Goal: Check status: Check status

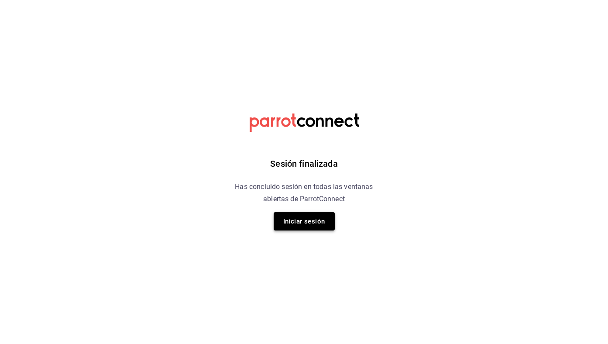
click at [318, 222] on button "Iniciar sesión" at bounding box center [304, 221] width 61 height 18
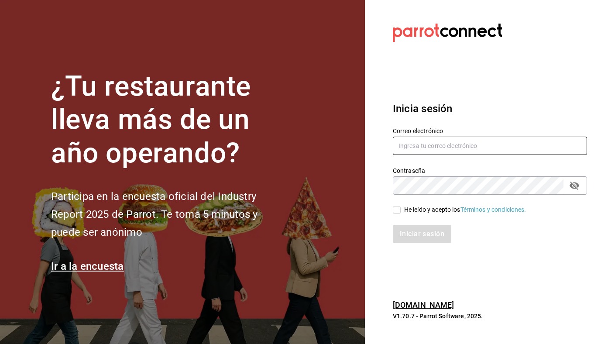
click at [458, 143] on input "text" at bounding box center [490, 146] width 194 height 18
type input "[EMAIL_ADDRESS][DOMAIN_NAME]"
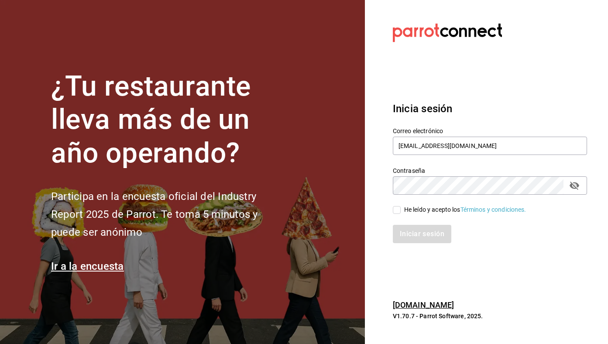
click at [418, 209] on div "He leído y acepto los Términos y condiciones." at bounding box center [465, 209] width 122 height 9
click at [401, 209] on input "He leído y acepto los Términos y condiciones." at bounding box center [397, 210] width 8 height 8
checkbox input "true"
click at [416, 222] on div "Iniciar sesión" at bounding box center [484, 228] width 205 height 29
click at [417, 228] on button "Iniciar sesión" at bounding box center [422, 234] width 59 height 18
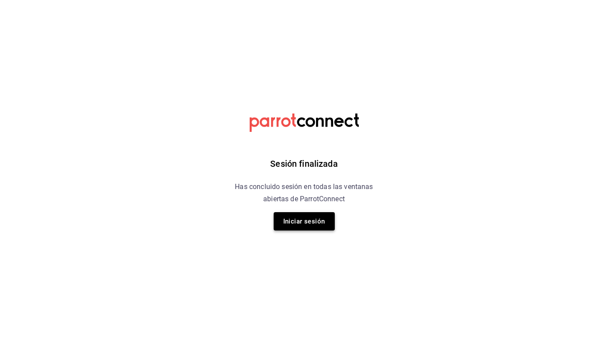
click at [332, 224] on button "Iniciar sesión" at bounding box center [304, 221] width 61 height 18
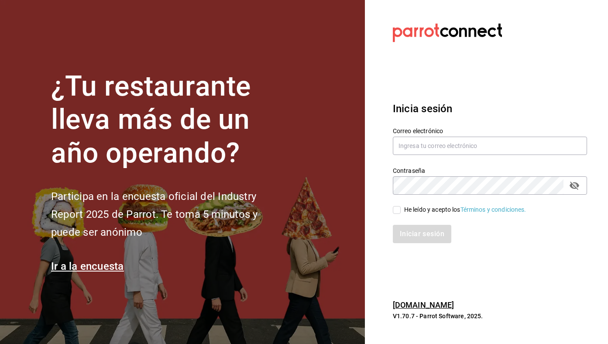
click at [493, 136] on div "Correo electrónico" at bounding box center [490, 141] width 194 height 29
click at [489, 145] on input "text" at bounding box center [490, 146] width 194 height 18
type input "[EMAIL_ADDRESS][DOMAIN_NAME]"
click at [421, 207] on div "He leído y acepto los Términos y condiciones." at bounding box center [465, 209] width 122 height 9
click at [401, 207] on input "He leído y acepto los Términos y condiciones." at bounding box center [397, 210] width 8 height 8
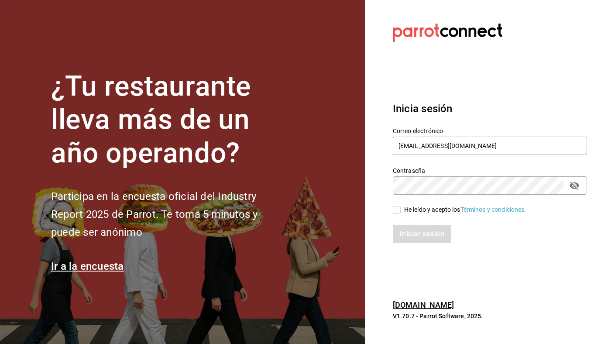
checkbox input "true"
click at [420, 222] on div "Iniciar sesión" at bounding box center [484, 228] width 205 height 29
click at [424, 234] on button "Iniciar sesión" at bounding box center [422, 234] width 59 height 18
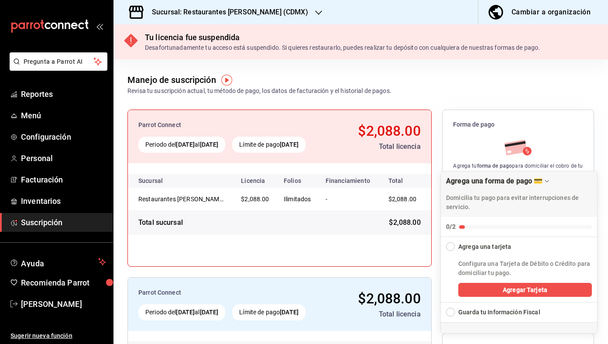
click at [272, 21] on div "Sucursal: Restaurantes [PERSON_NAME] (CDMX)" at bounding box center [223, 12] width 205 height 24
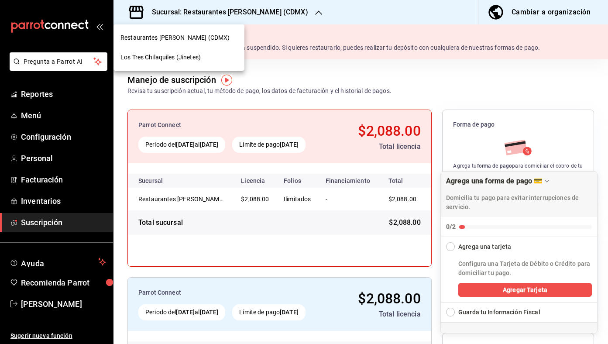
click at [263, 15] on div at bounding box center [304, 172] width 608 height 344
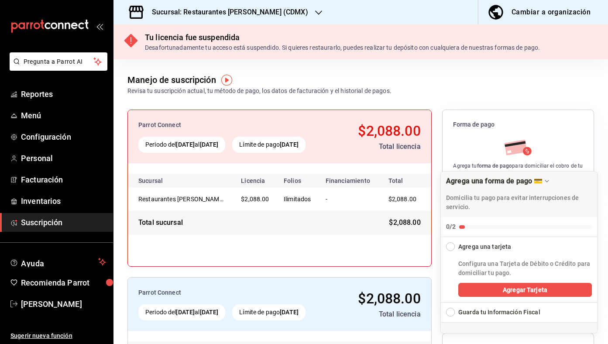
click at [220, 5] on div "Sucursal: Restaurantes Quiroz (CDMX)" at bounding box center [223, 12] width 205 height 24
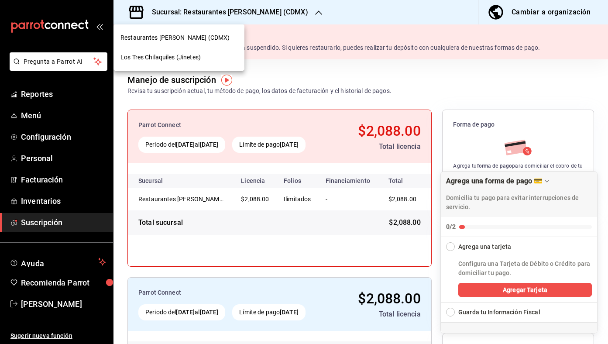
click at [184, 50] on div "Los Tres Chilaquiles (Jinetes)" at bounding box center [179, 58] width 131 height 20
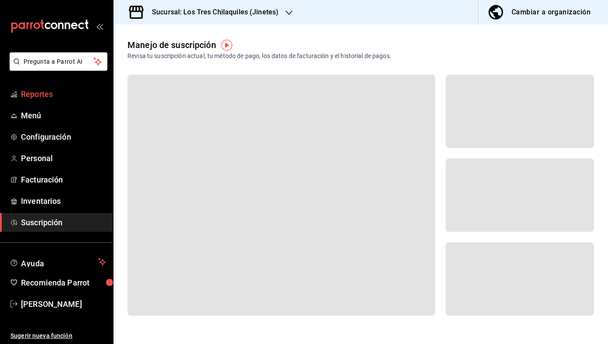
click at [85, 97] on span "Reportes" at bounding box center [63, 94] width 85 height 12
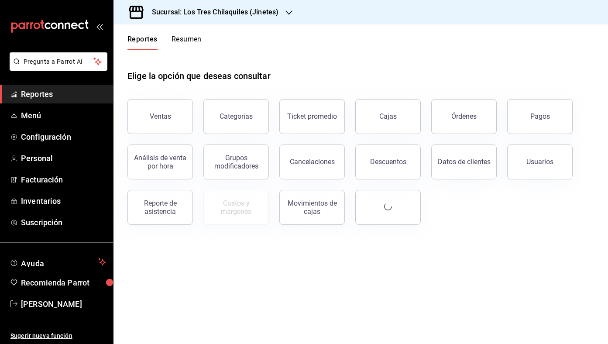
click at [192, 36] on button "Resumen" at bounding box center [187, 42] width 30 height 15
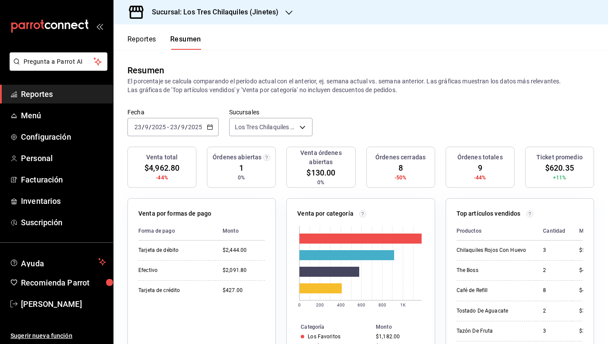
click at [136, 41] on button "Reportes" at bounding box center [141, 42] width 29 height 15
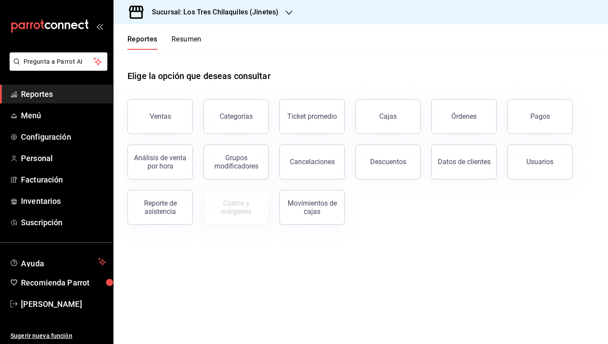
click at [199, 38] on button "Resumen" at bounding box center [187, 42] width 30 height 15
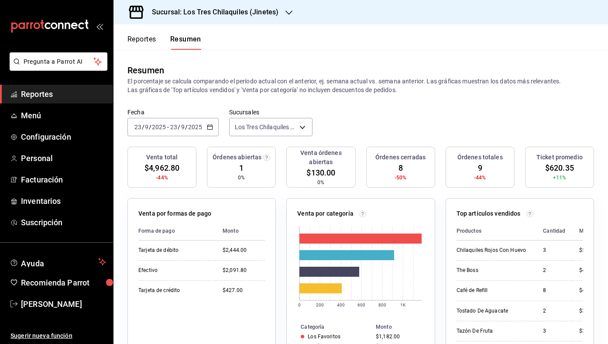
click at [146, 44] on button "Reportes" at bounding box center [141, 42] width 29 height 15
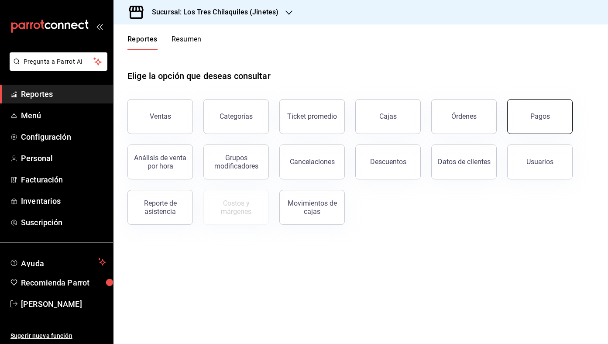
click at [548, 129] on button "Pagos" at bounding box center [539, 116] width 65 height 35
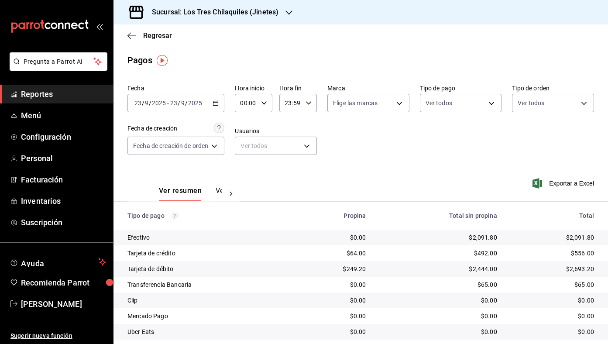
click at [155, 40] on div "Regresar" at bounding box center [361, 35] width 495 height 22
click at [158, 37] on span "Regresar" at bounding box center [157, 35] width 29 height 8
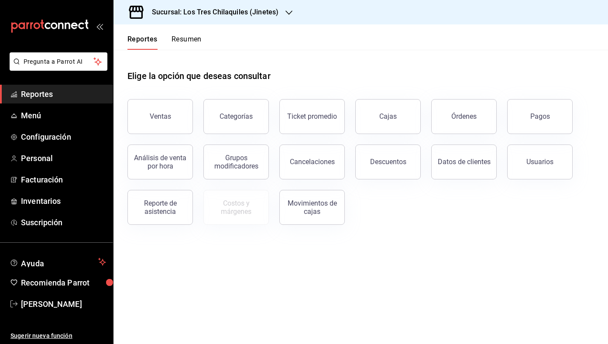
click at [180, 34] on div "Reportes Resumen" at bounding box center [158, 36] width 88 height 25
click at [184, 41] on button "Resumen" at bounding box center [187, 42] width 30 height 15
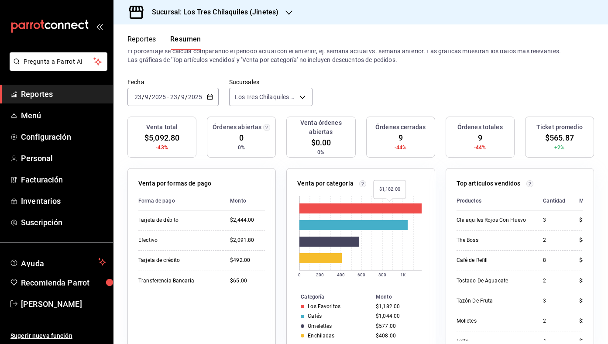
scroll to position [31, 0]
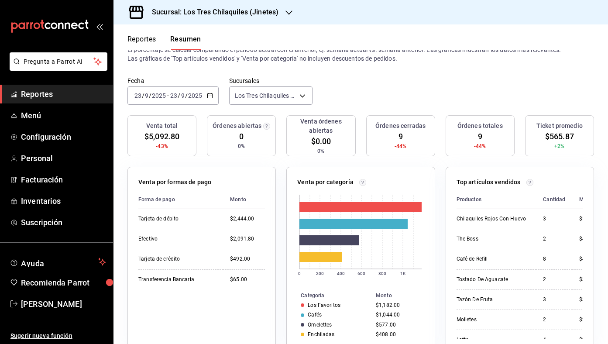
click at [207, 105] on div "Fecha 2025-09-23 23 / 9 / 2025 - 2025-09-23 23 / 9 / 2025 Sucursales Los Tres C…" at bounding box center [361, 96] width 495 height 38
click at [208, 99] on div "2025-09-23 23 / 9 / 2025 - 2025-09-23 23 / 9 / 2025" at bounding box center [172, 95] width 91 height 18
click at [177, 173] on li "Mes actual" at bounding box center [169, 181] width 82 height 20
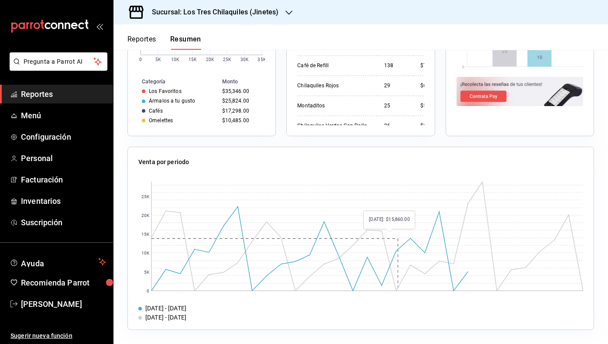
scroll to position [0, 0]
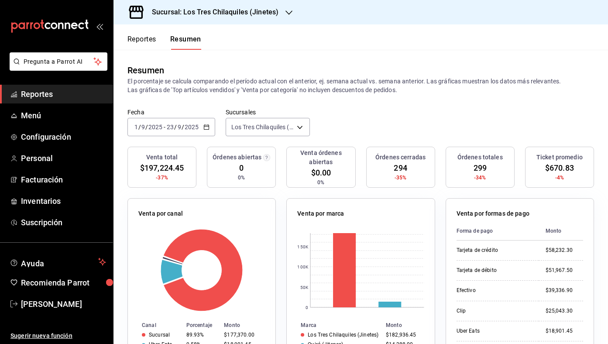
click at [147, 37] on button "Reportes" at bounding box center [141, 42] width 29 height 15
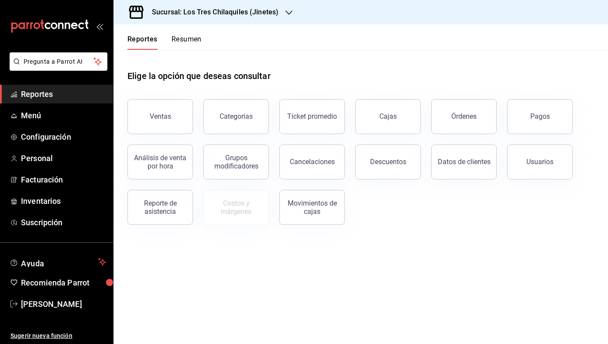
click at [184, 35] on button "Resumen" at bounding box center [187, 42] width 30 height 15
